Goal: Task Accomplishment & Management: Manage account settings

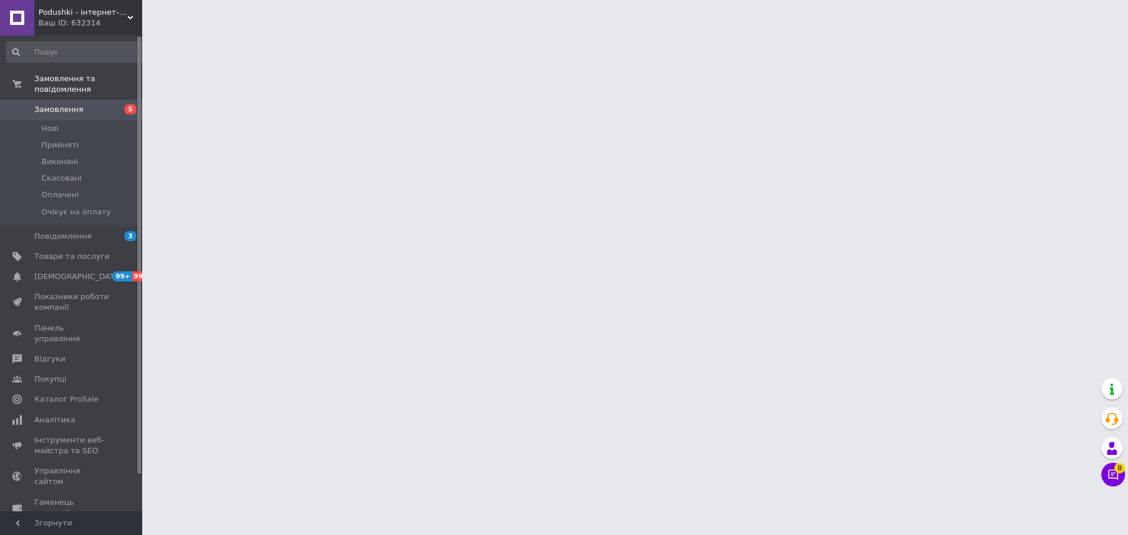
click at [71, 104] on span "Замовлення" at bounding box center [58, 109] width 49 height 11
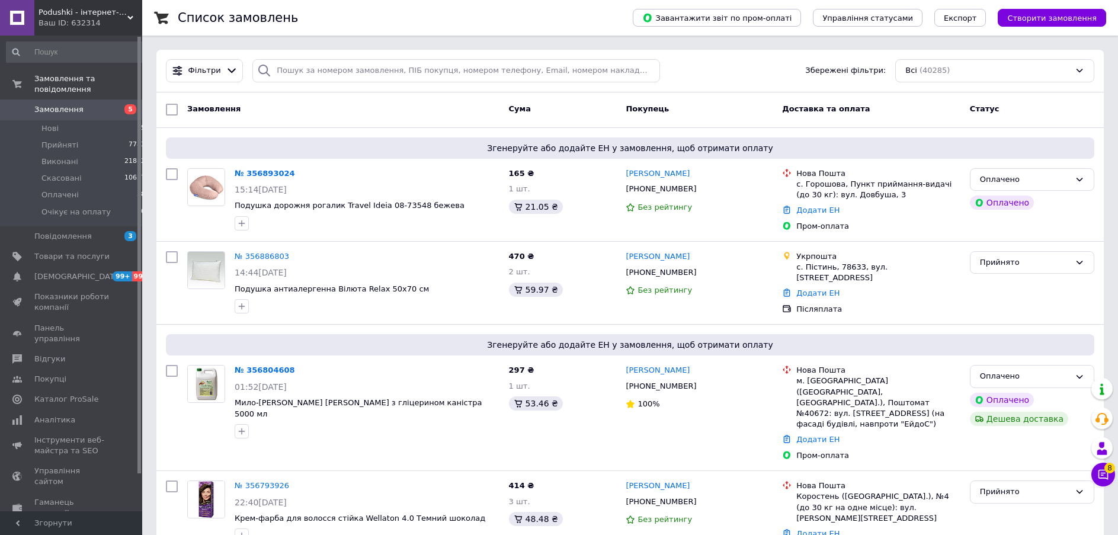
click at [271, 70] on div at bounding box center [264, 70] width 24 height 23
click at [284, 69] on input "search" at bounding box center [456, 70] width 408 height 23
paste input "0664315826"
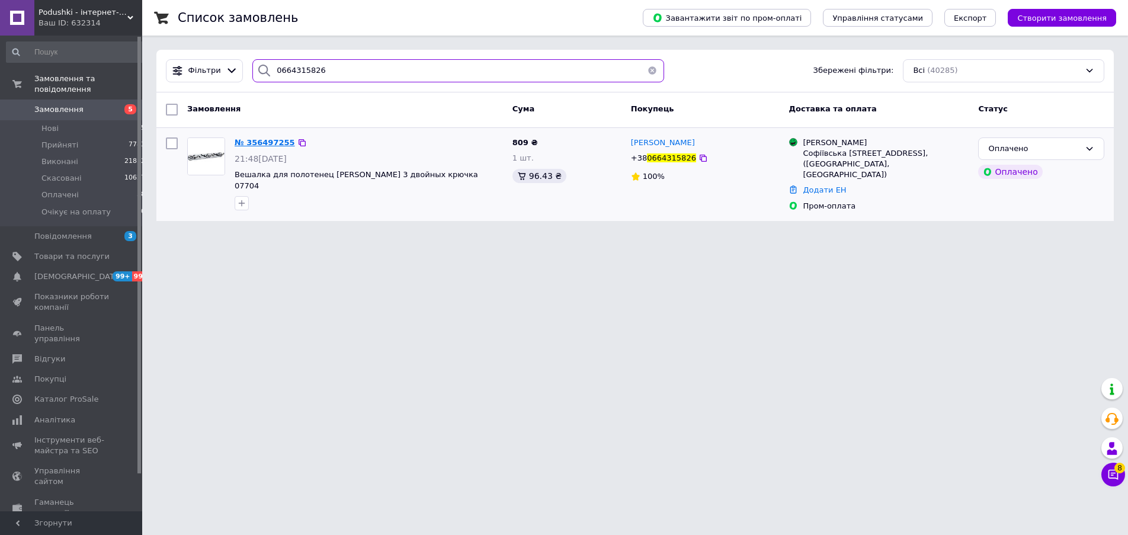
type input "0664315826"
click at [271, 141] on span "№ 356497255" at bounding box center [265, 142] width 60 height 9
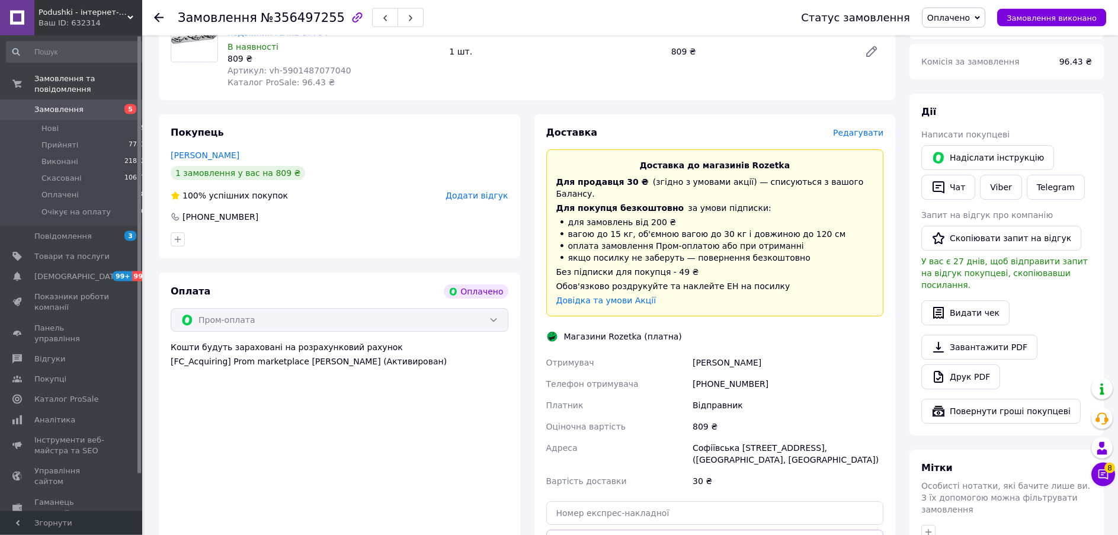
scroll to position [242, 0]
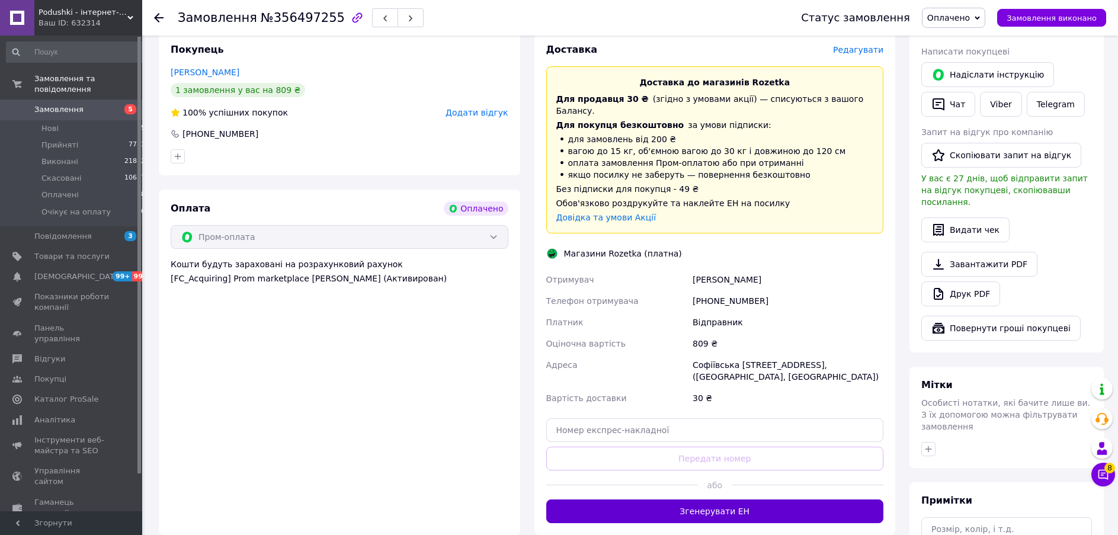
click at [708, 500] on button "Згенерувати ЕН" at bounding box center [715, 512] width 338 height 24
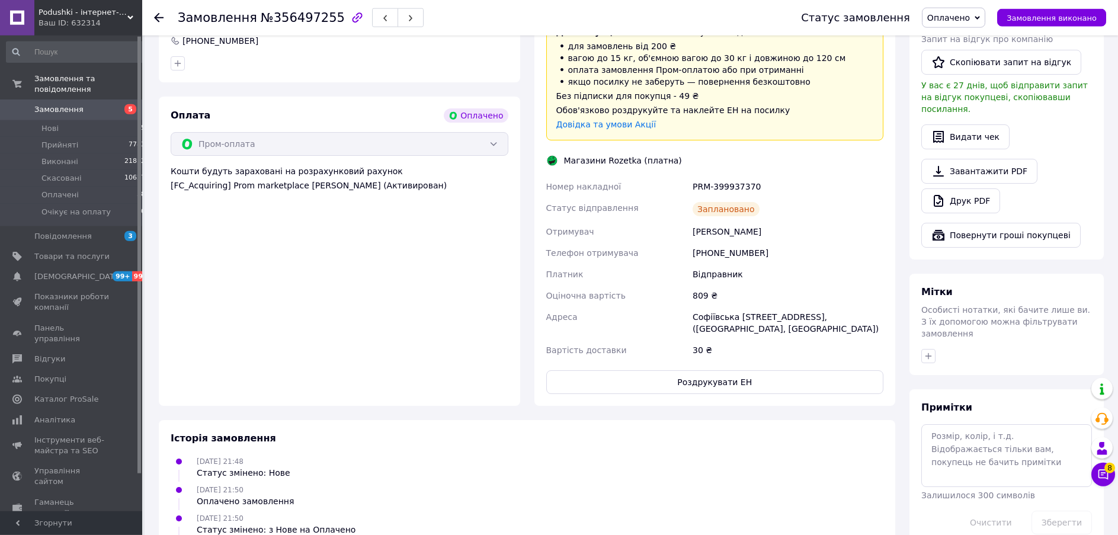
scroll to position [379, 0]
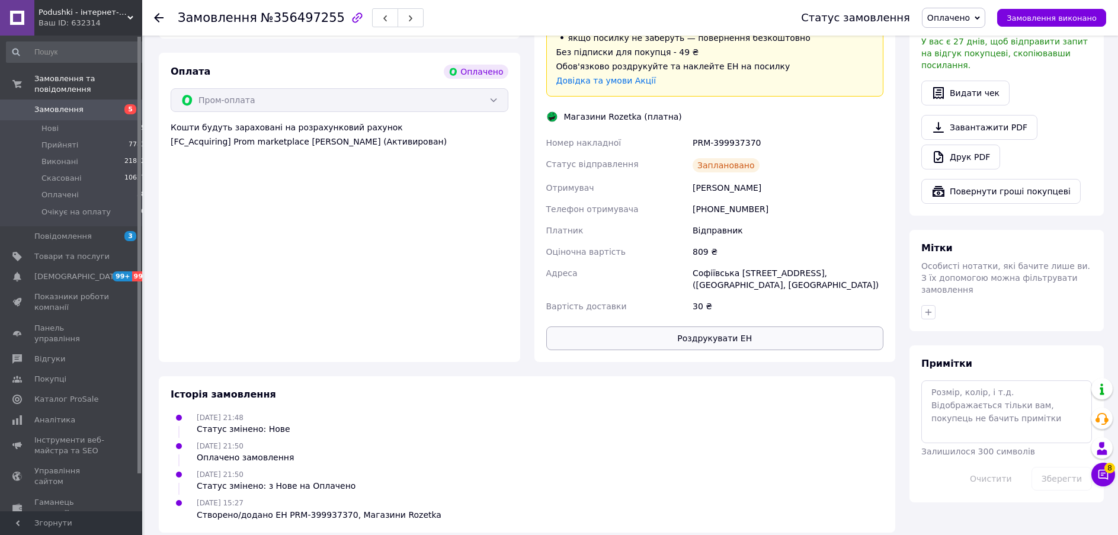
click at [708, 327] on button "Роздрукувати ЕН" at bounding box center [715, 338] width 338 height 24
click at [58, 104] on span "Замовлення" at bounding box center [58, 109] width 49 height 11
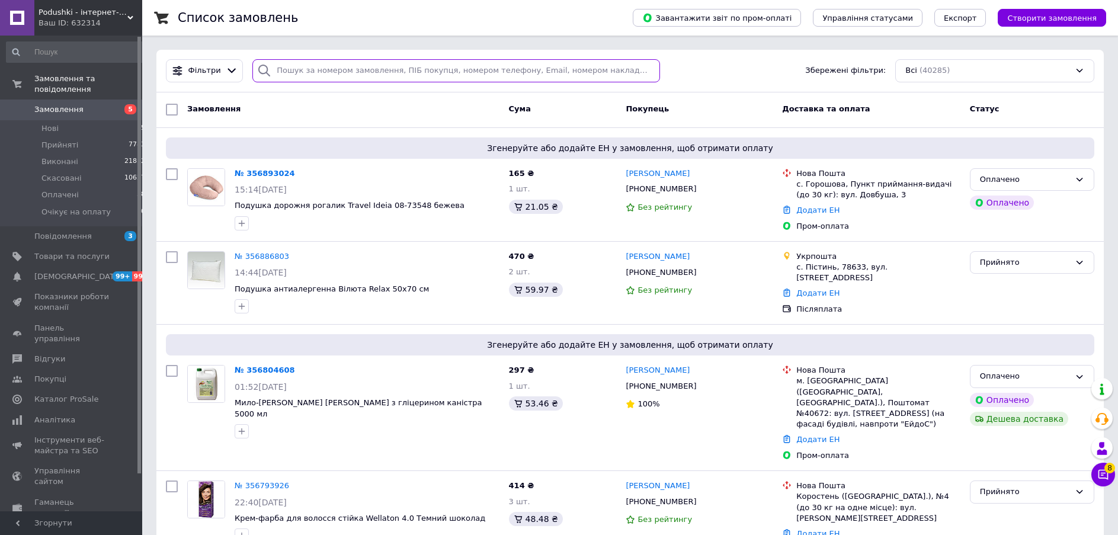
click at [301, 74] on input "search" at bounding box center [456, 70] width 408 height 23
paste input "0675416944"
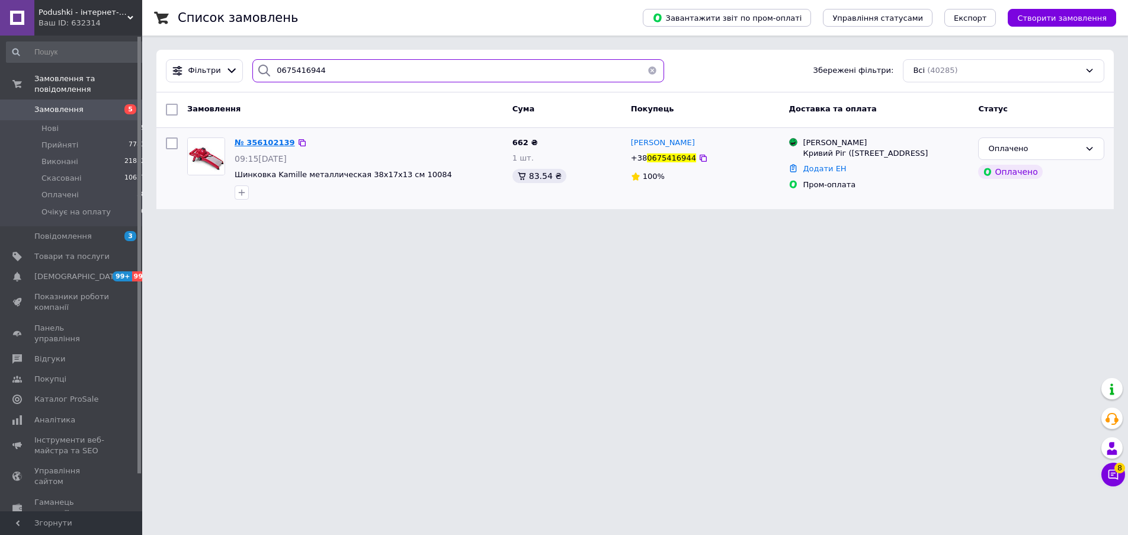
type input "0675416944"
click at [262, 140] on span "№ 356102139" at bounding box center [265, 142] width 60 height 9
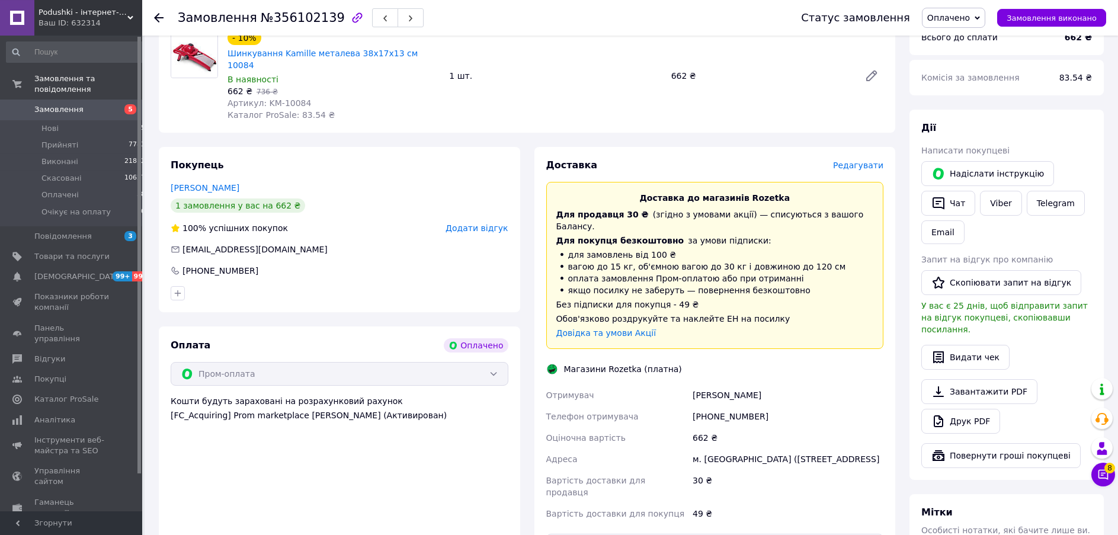
scroll to position [242, 0]
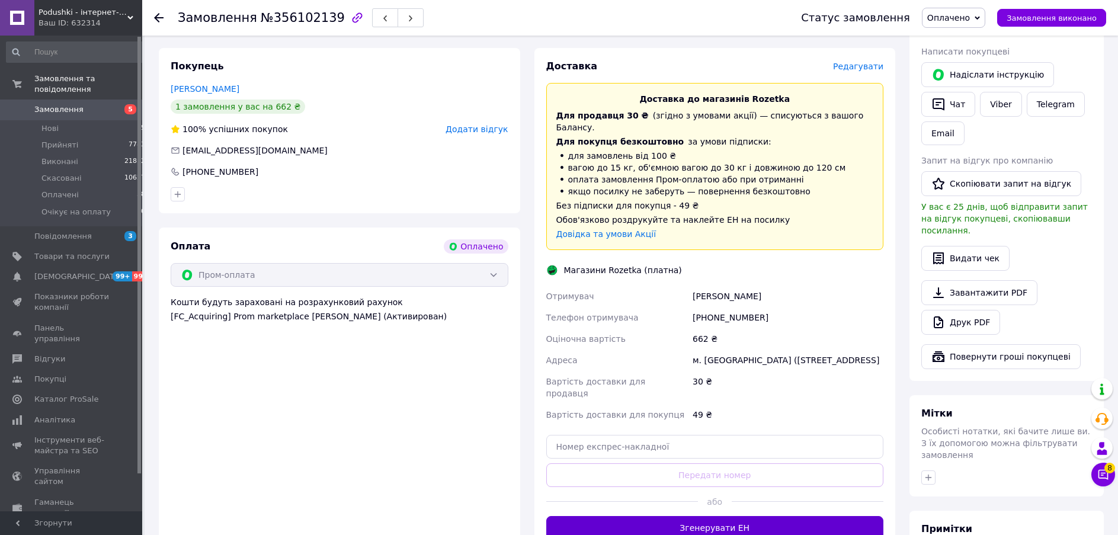
click at [709, 516] on button "Згенерувати ЕН" at bounding box center [715, 528] width 338 height 24
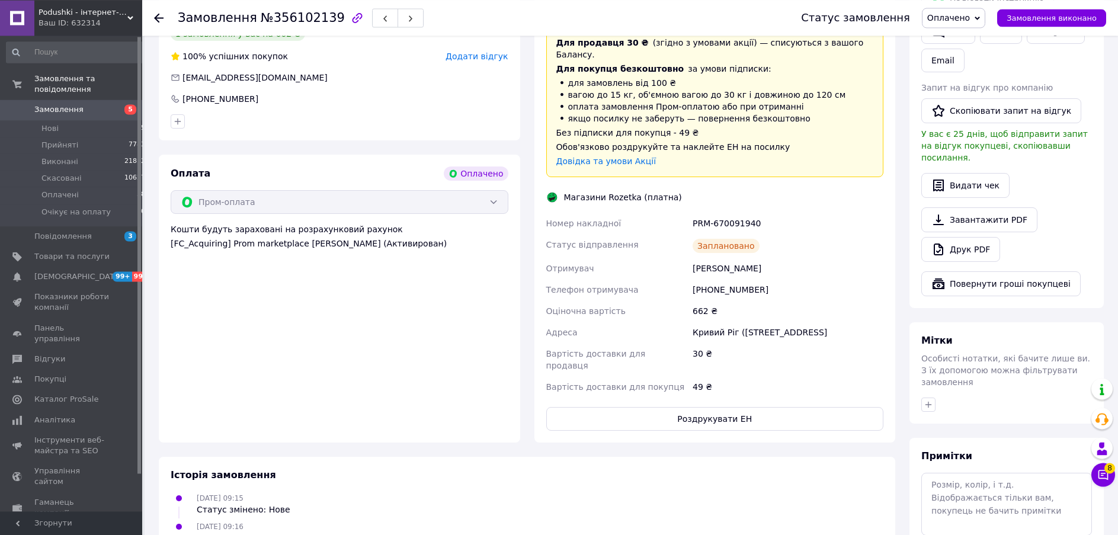
scroll to position [383, 0]
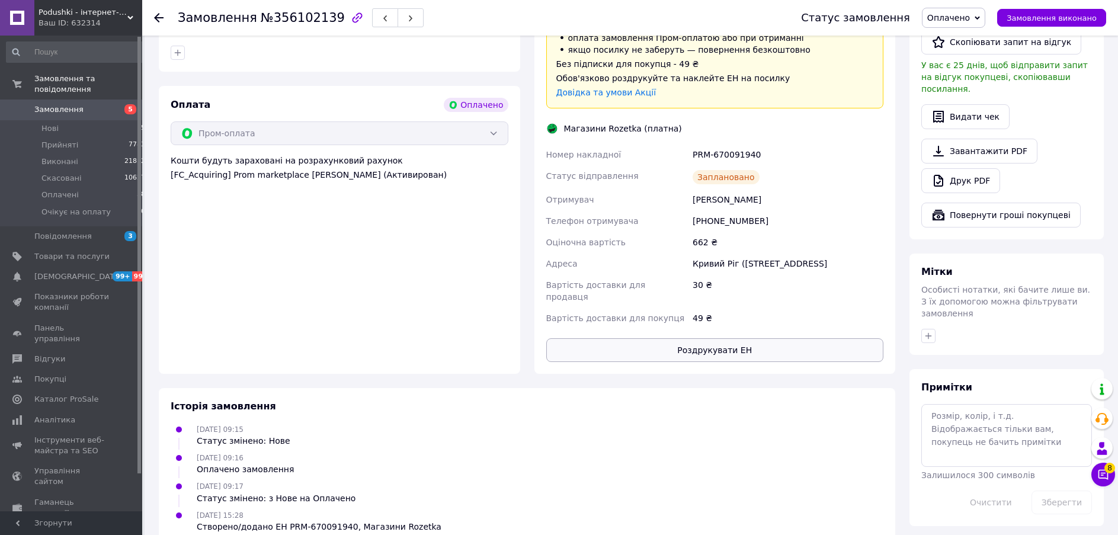
click at [718, 338] on button "Роздрукувати ЕН" at bounding box center [715, 350] width 338 height 24
